Goal: Navigation & Orientation: Find specific page/section

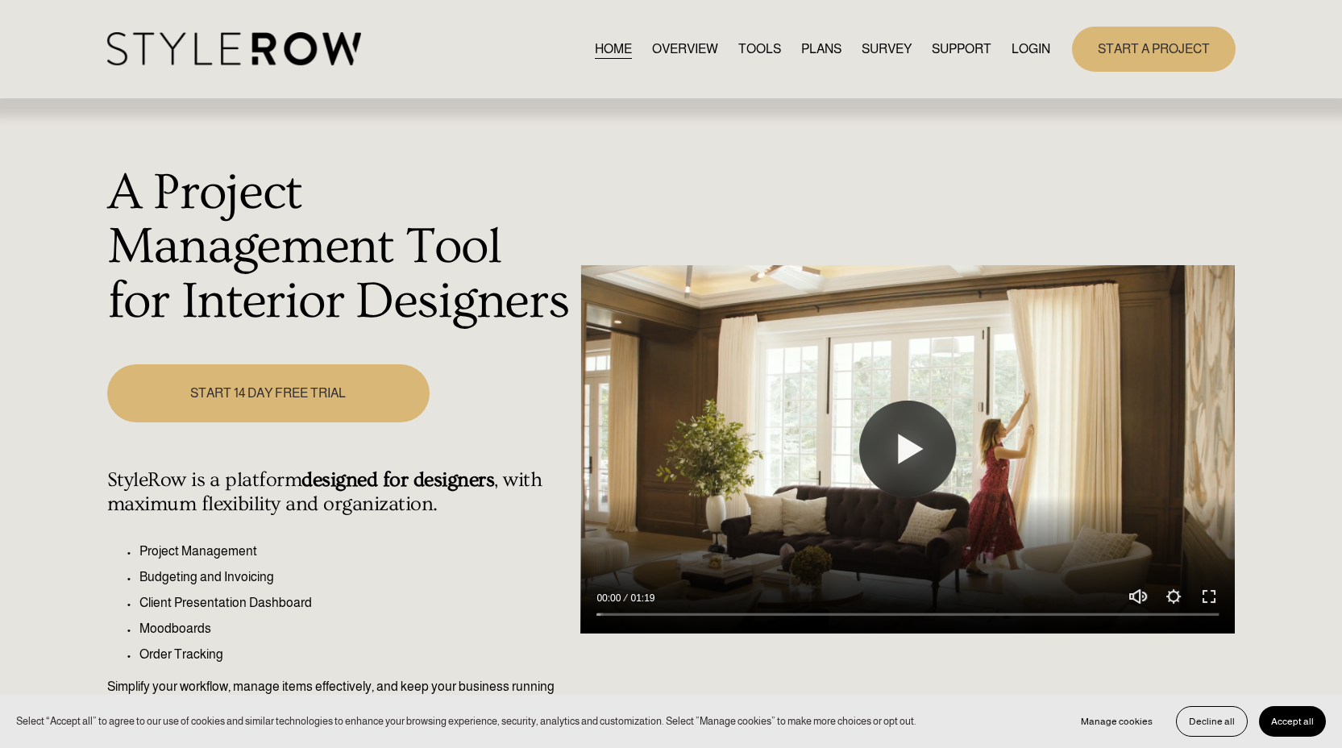
click at [1039, 45] on link "LOGIN" at bounding box center [1030, 49] width 39 height 22
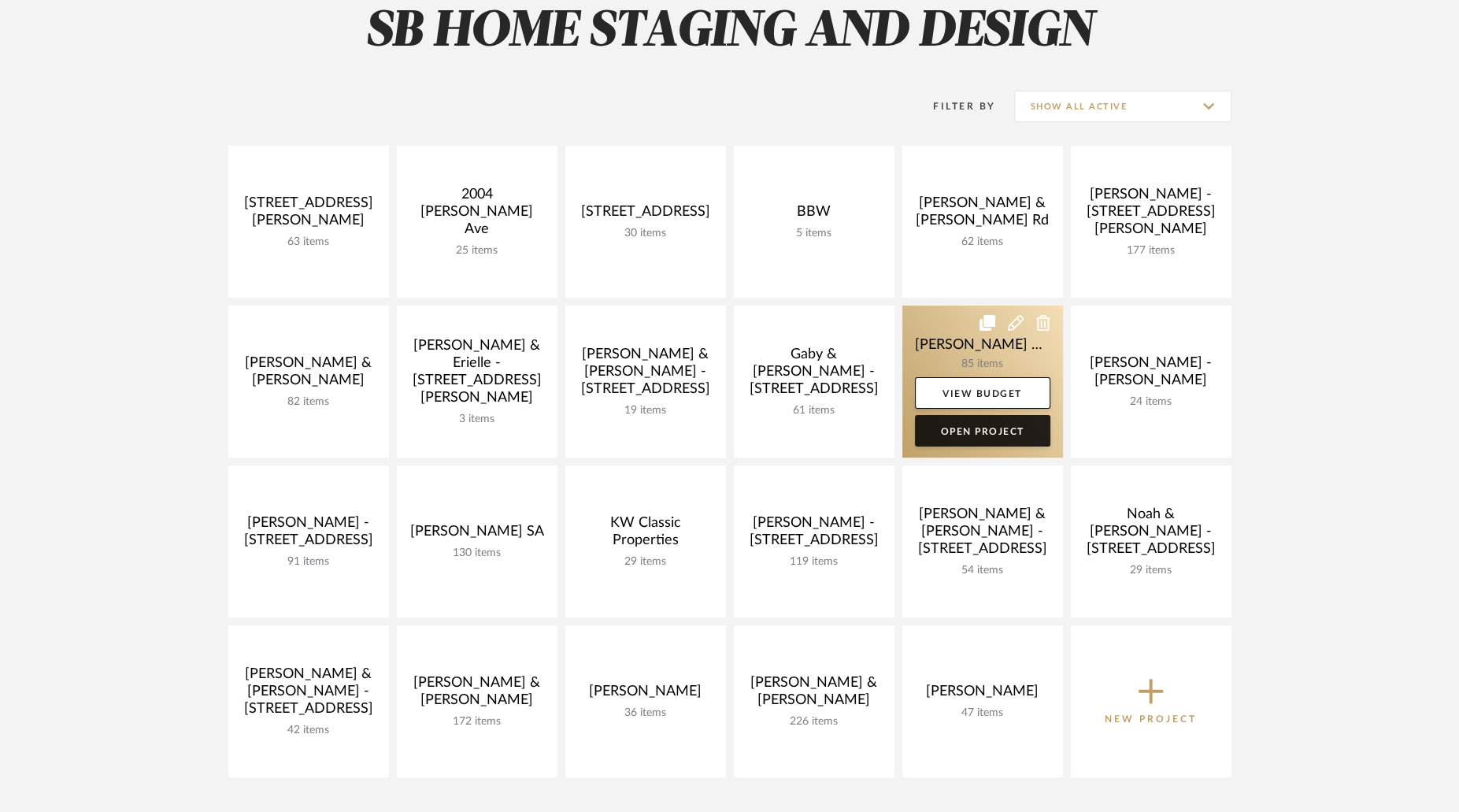
scroll to position [248, 0]
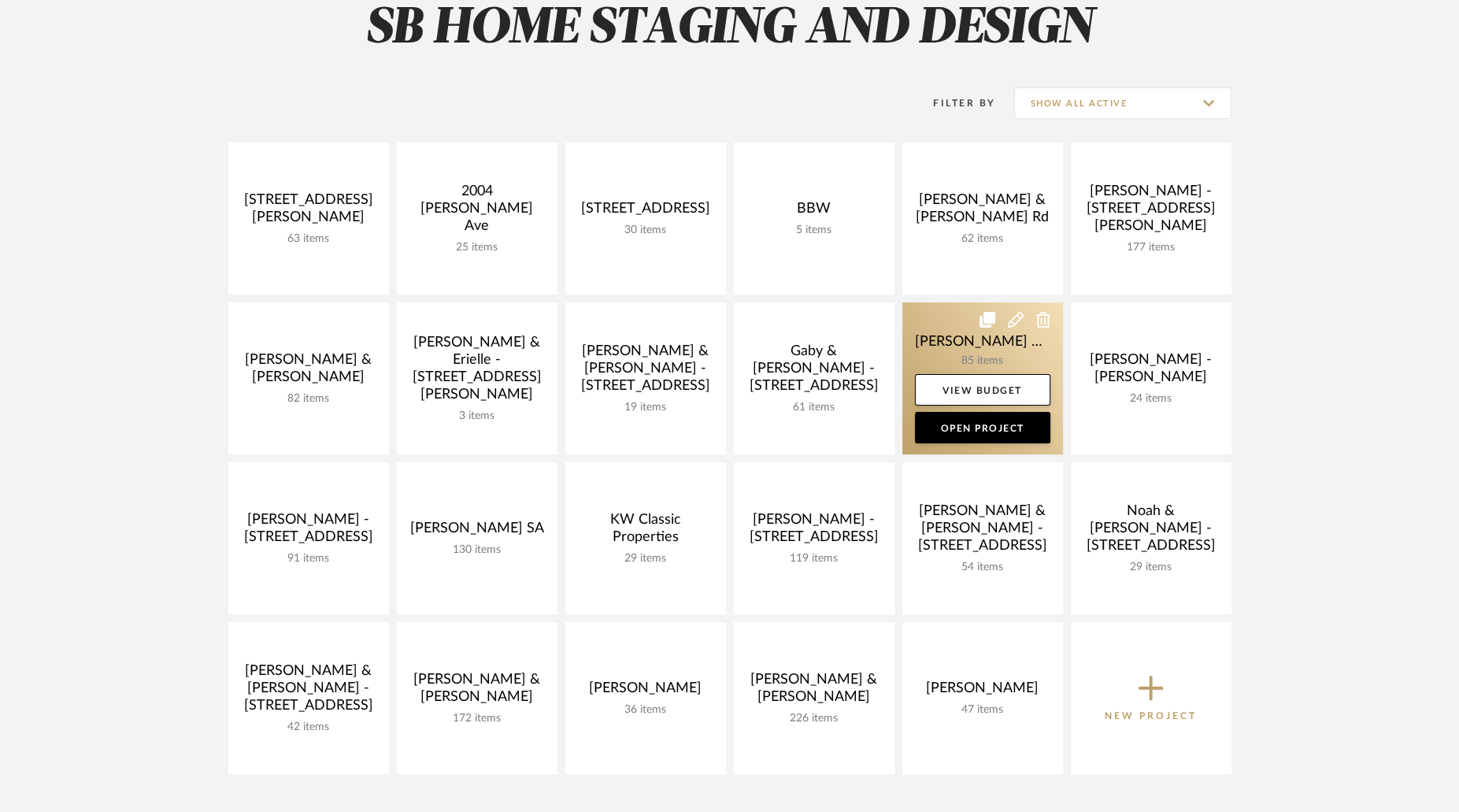
click at [971, 350] on link at bounding box center [982, 378] width 160 height 152
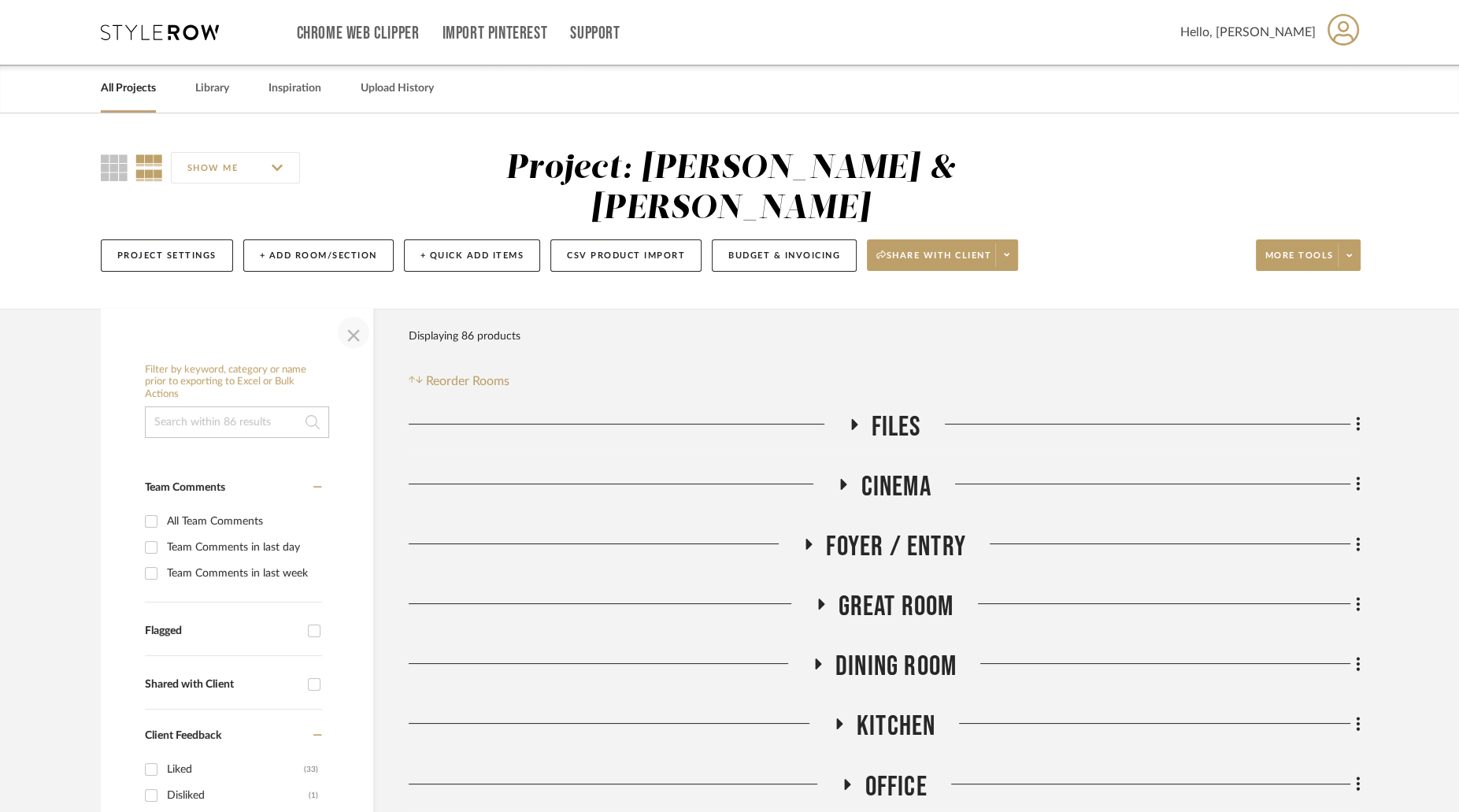
click at [349, 314] on span "button" at bounding box center [353, 332] width 38 height 38
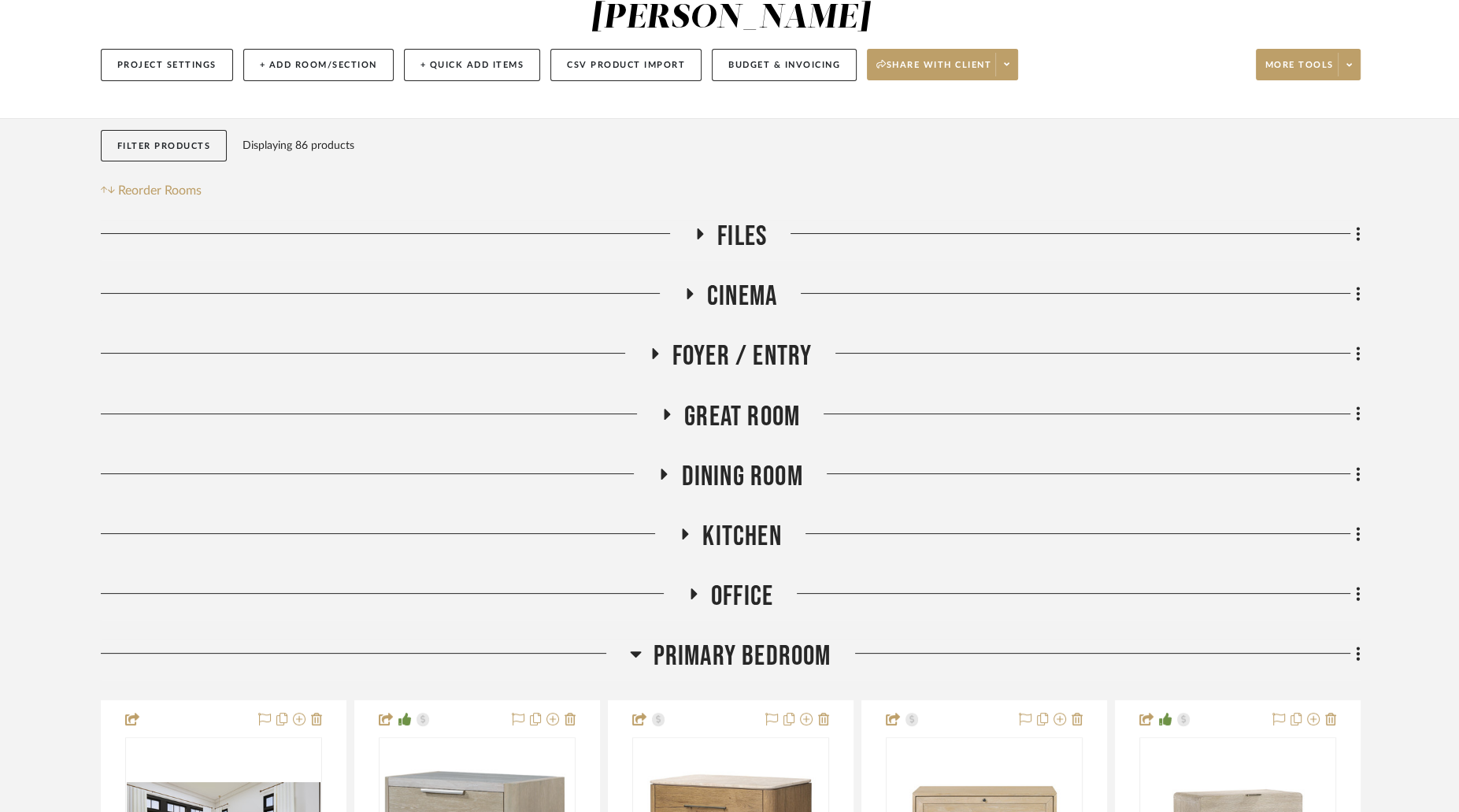
scroll to position [192, 0]
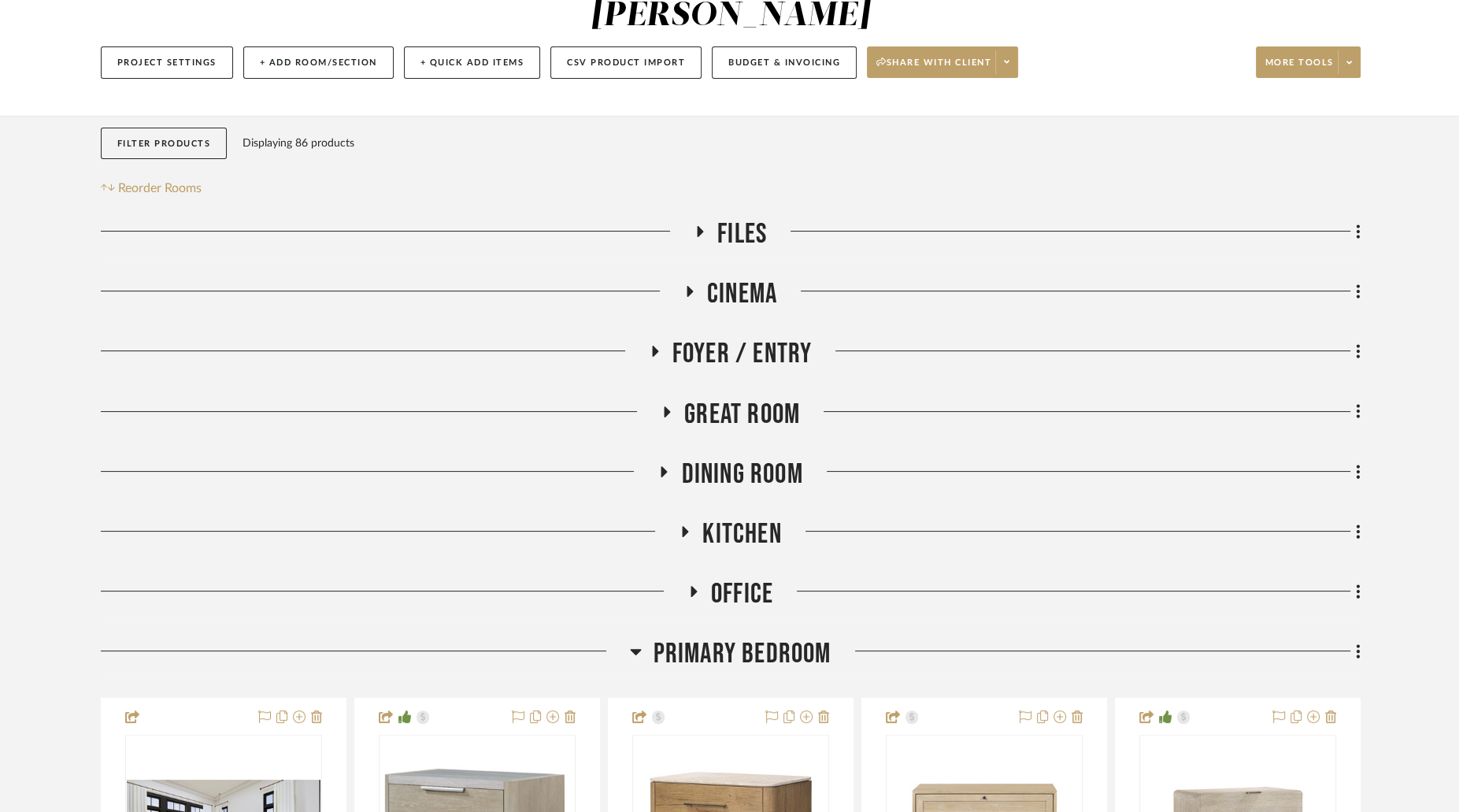
click at [634, 649] on icon at bounding box center [635, 652] width 11 height 6
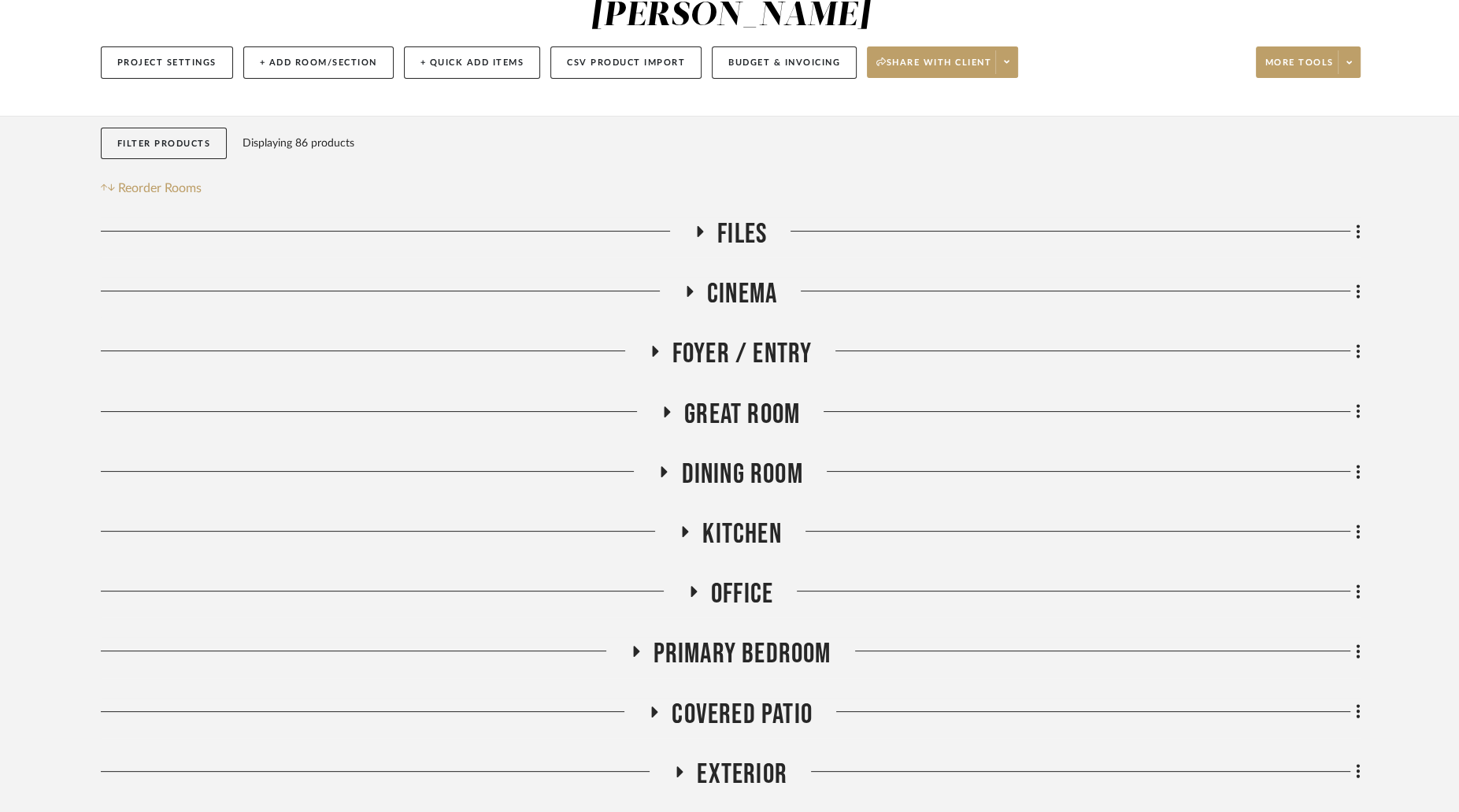
click at [665, 465] on icon at bounding box center [664, 471] width 19 height 12
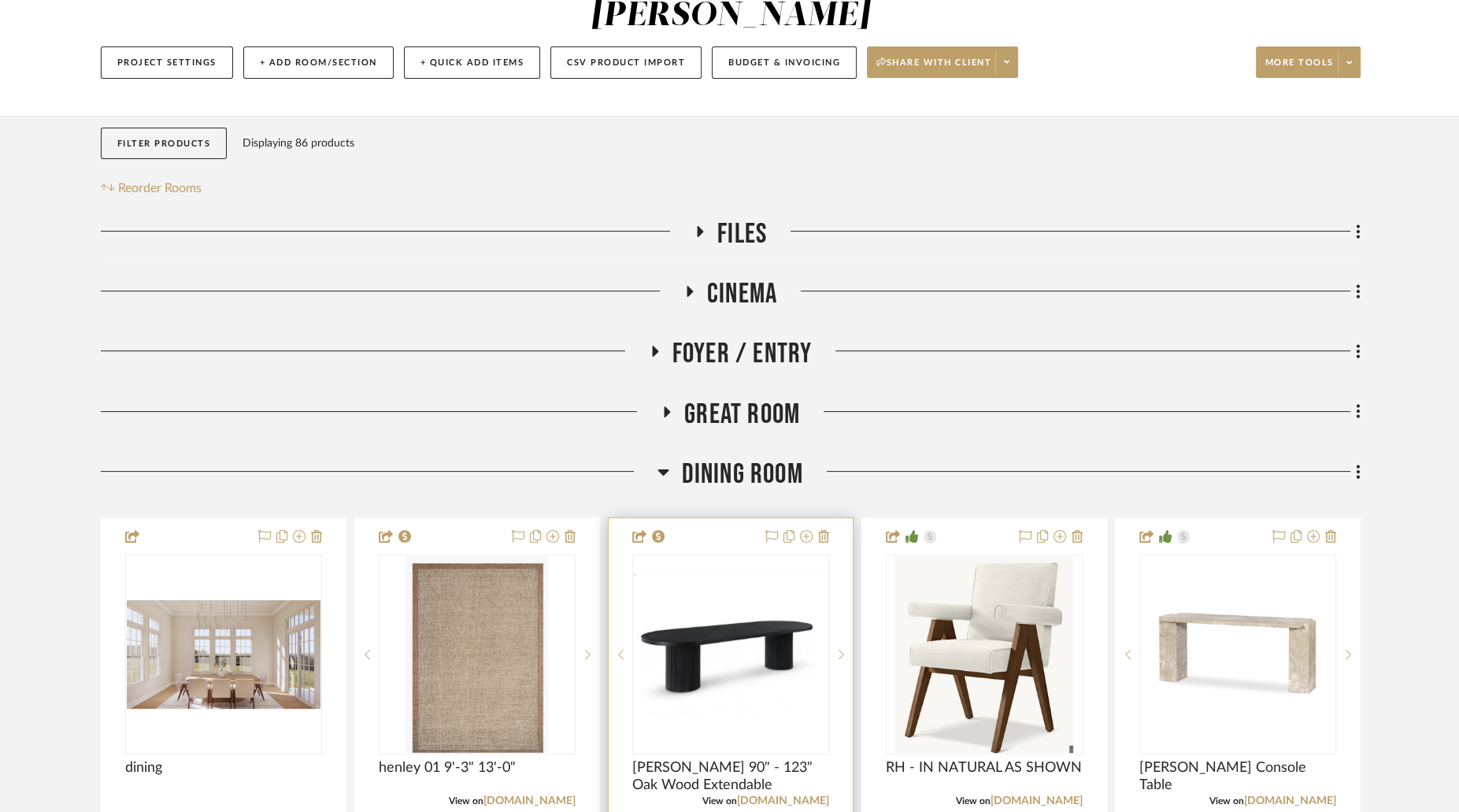
click at [731, 578] on img "0" at bounding box center [731, 654] width 193 height 167
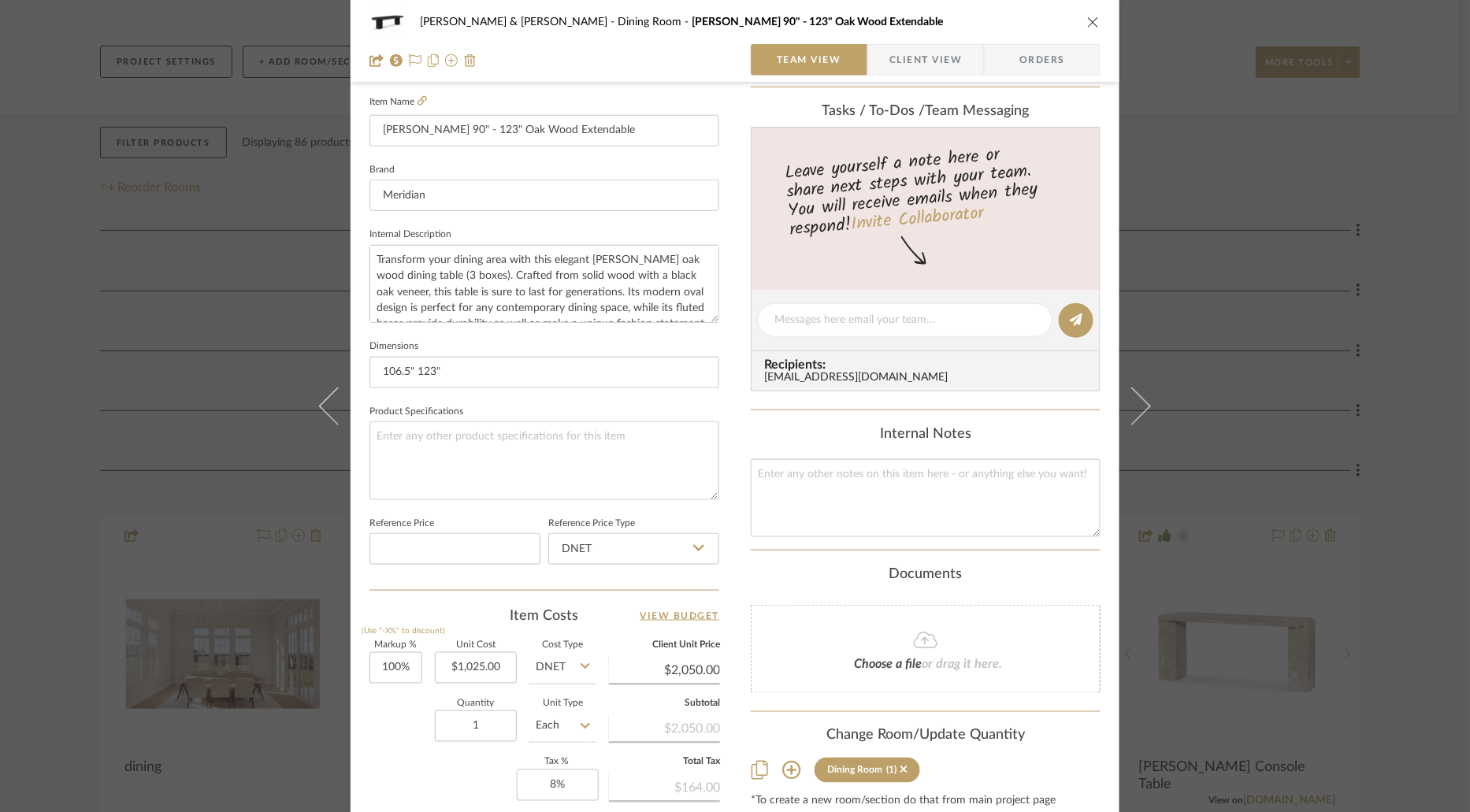
scroll to position [471, 0]
